Goal: Task Accomplishment & Management: Manage account settings

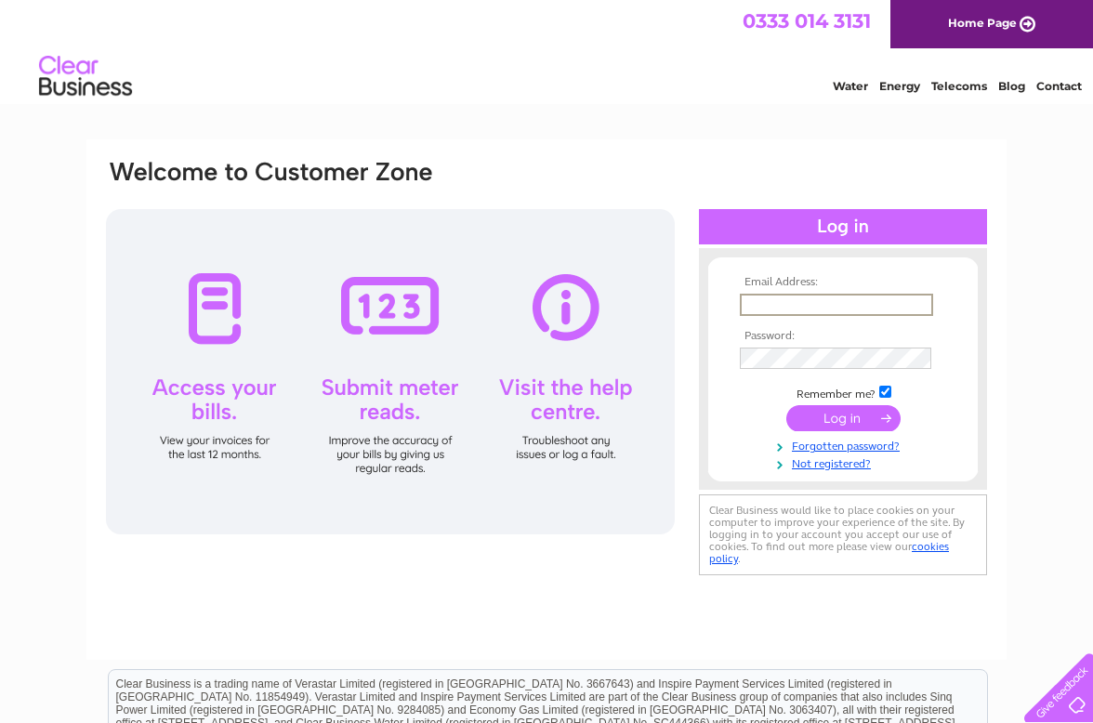
click at [544, 580] on div "Email Address: Password:" at bounding box center [546, 399] width 920 height 520
click at [755, 308] on input "text" at bounding box center [836, 305] width 193 height 22
type input "jonathanlilley@mac.com"
click at [830, 426] on input "submit" at bounding box center [843, 418] width 114 height 26
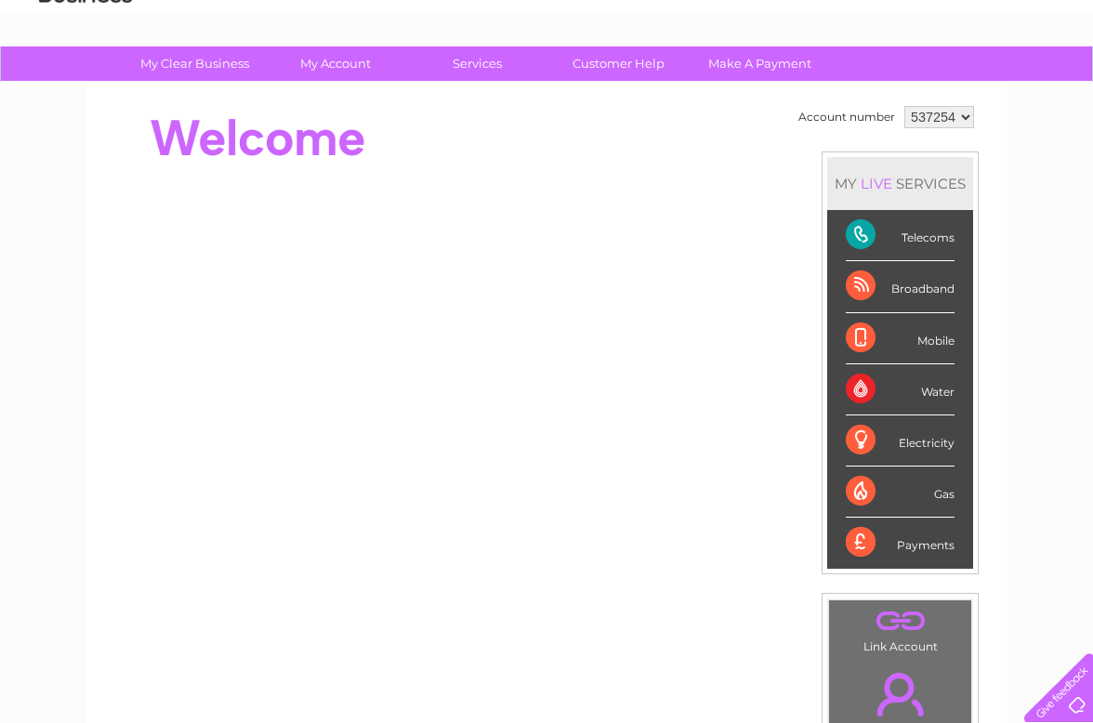
scroll to position [92, 0]
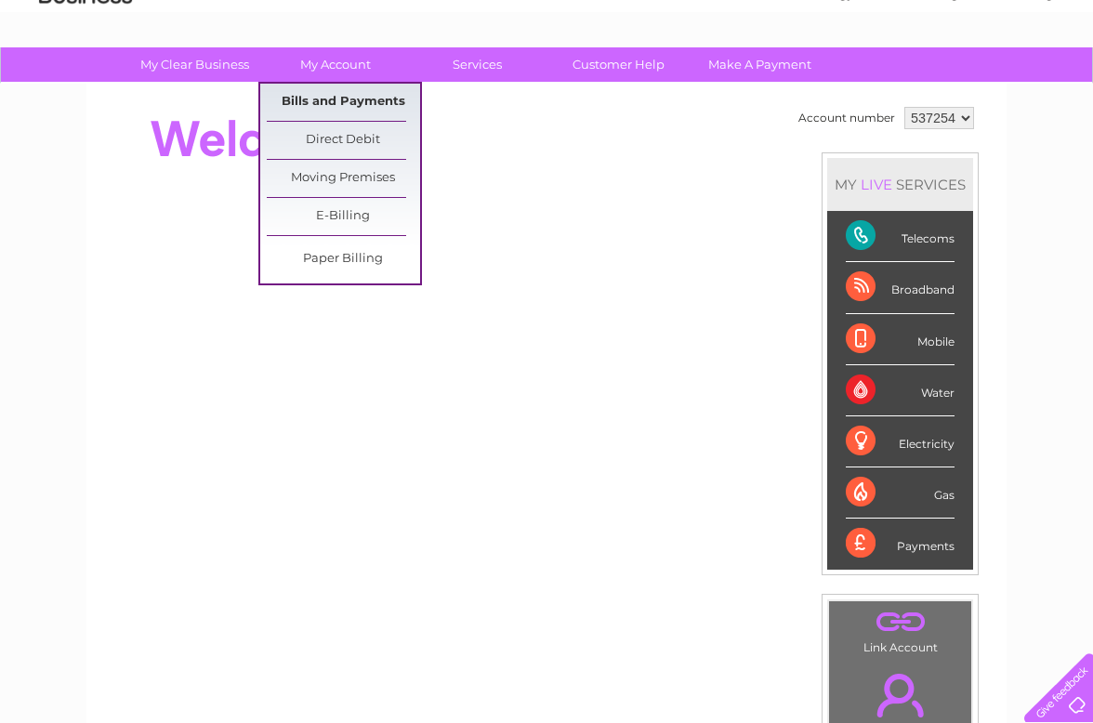
click at [350, 103] on link "Bills and Payments" at bounding box center [343, 102] width 153 height 37
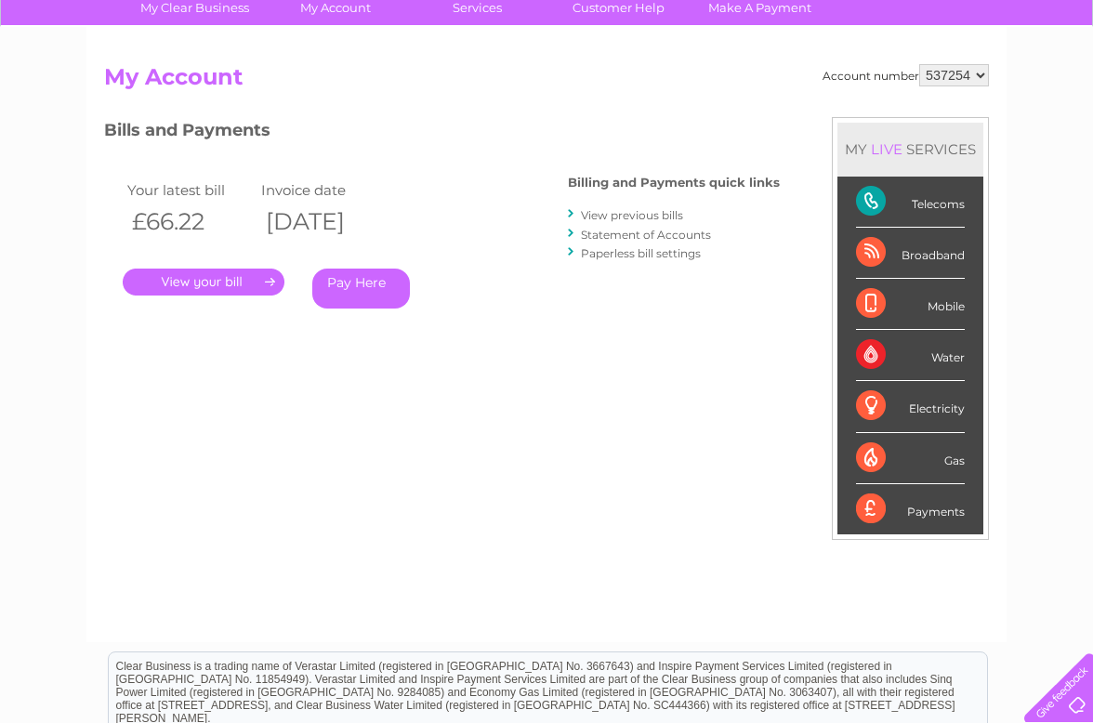
scroll to position [149, 0]
click at [211, 287] on link "." at bounding box center [204, 282] width 162 height 27
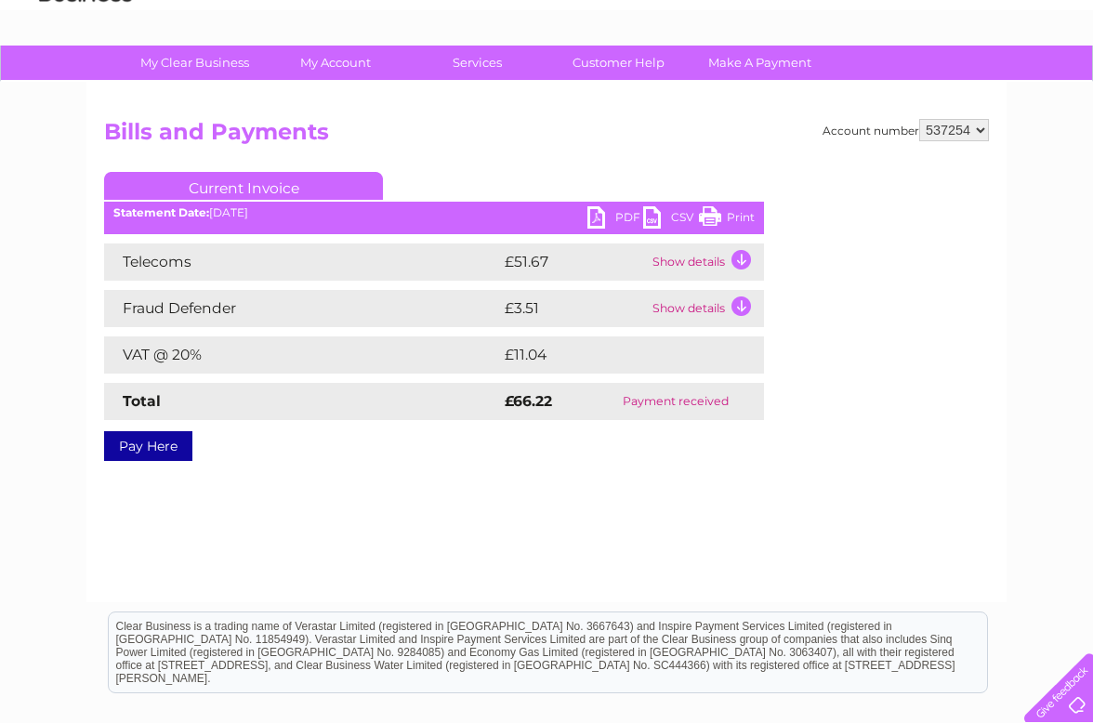
scroll to position [83, 0]
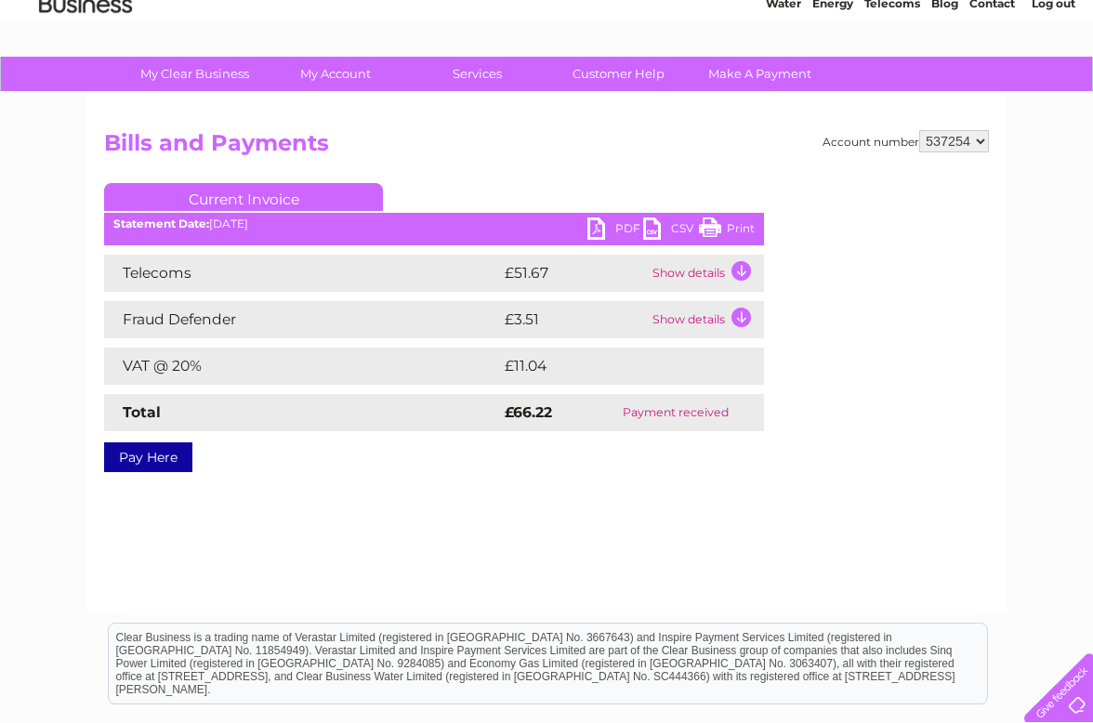
click at [707, 229] on link "Print" at bounding box center [727, 230] width 56 height 27
